Goal: Download file/media

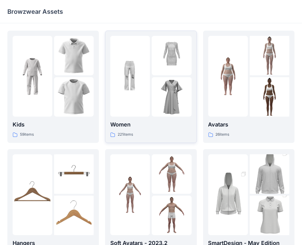
click at [141, 77] on img at bounding box center [130, 77] width 40 height 40
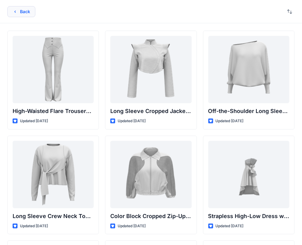
click at [23, 9] on button "Back" at bounding box center [21, 11] width 28 height 11
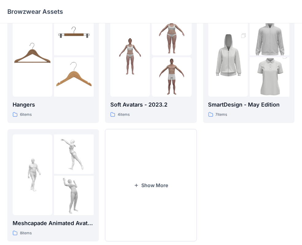
scroll to position [152, 0]
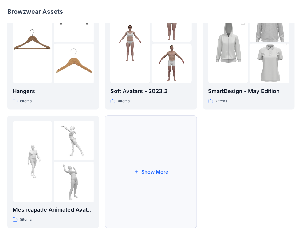
click at [156, 171] on button "Show More" at bounding box center [150, 172] width 91 height 113
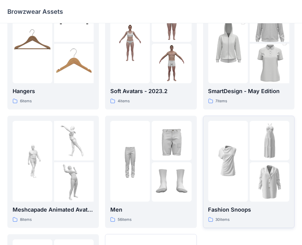
click at [245, 153] on img at bounding box center [228, 162] width 40 height 40
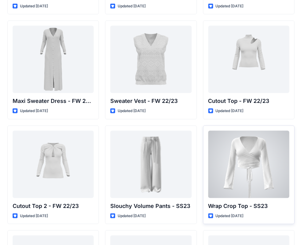
scroll to position [191, 0]
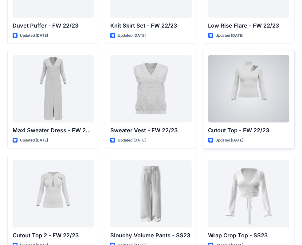
click at [252, 95] on div at bounding box center [248, 88] width 81 height 67
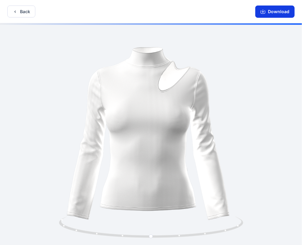
click at [270, 14] on button "Download" at bounding box center [274, 12] width 39 height 12
